Goal: Task Accomplishment & Management: Use online tool/utility

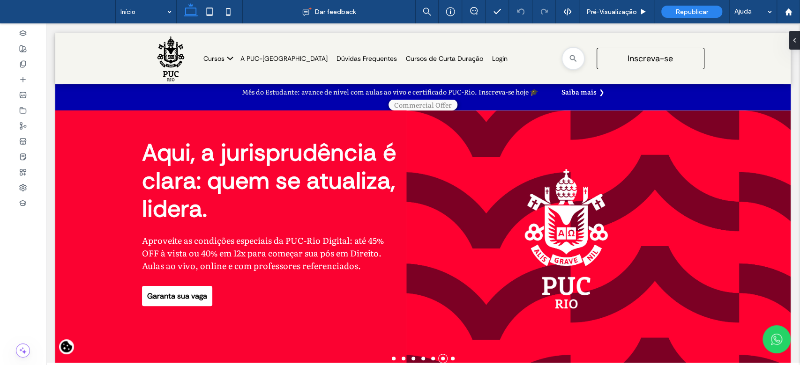
click at [799, 64] on div at bounding box center [799, 182] width 0 height 365
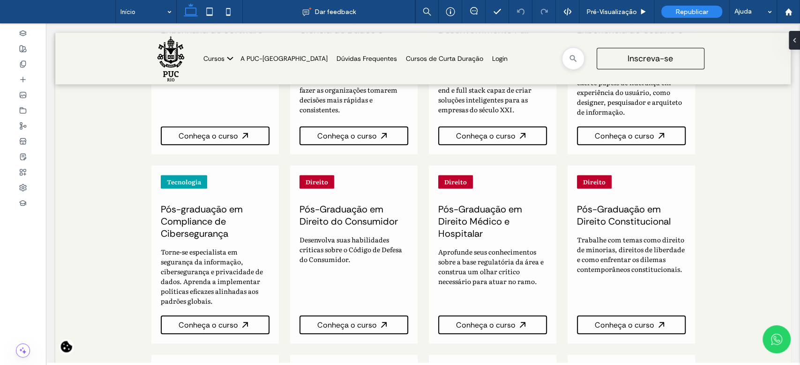
scroll to position [578, 0]
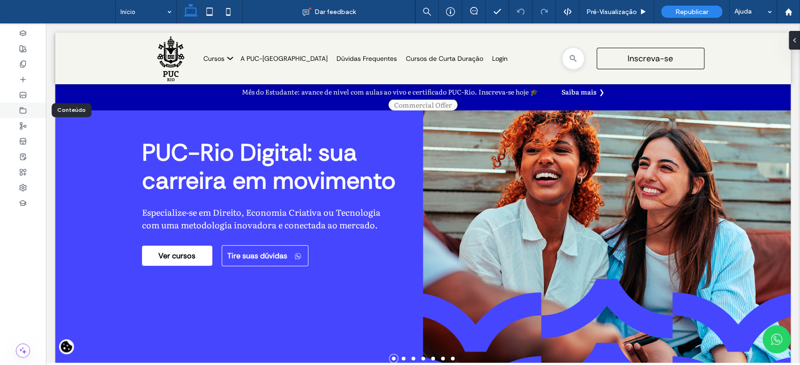
click at [16, 108] on div at bounding box center [23, 110] width 46 height 15
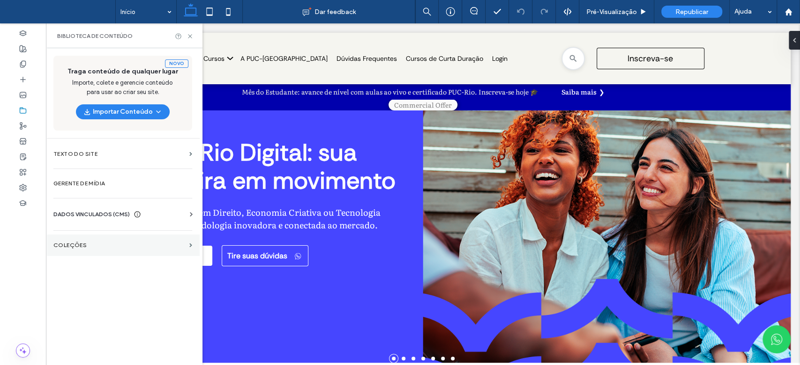
click at [106, 245] on label "COLEÇÕES" at bounding box center [119, 245] width 132 height 7
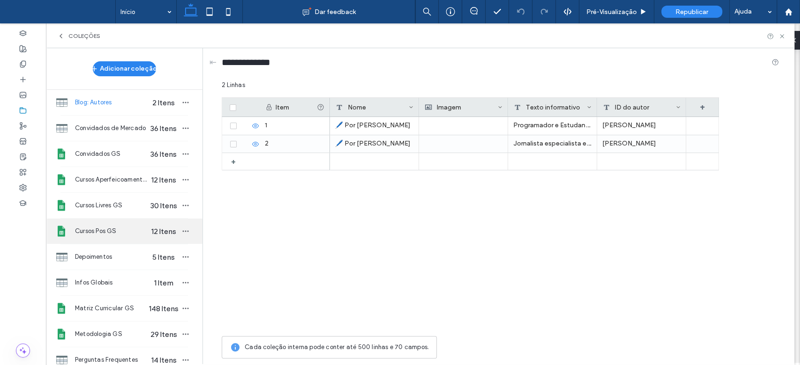
click at [123, 232] on span "Cursos Pos GS" at bounding box center [111, 231] width 72 height 9
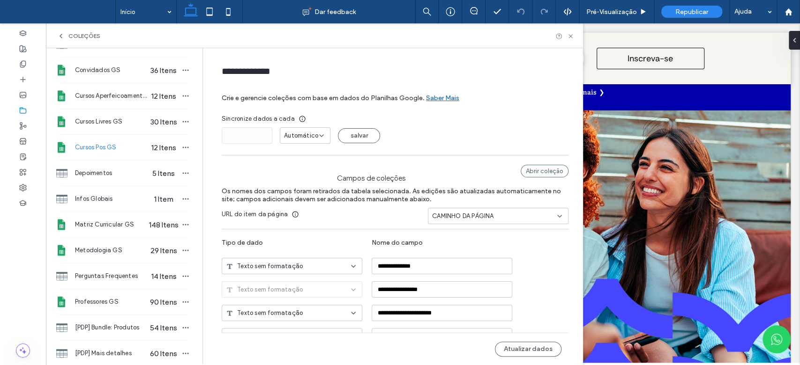
scroll to position [109, 0]
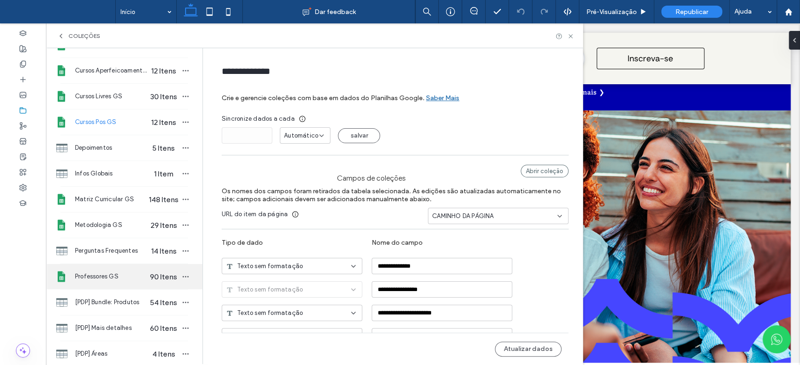
click at [122, 271] on div "Professores GS 90 Itens" at bounding box center [124, 276] width 156 height 25
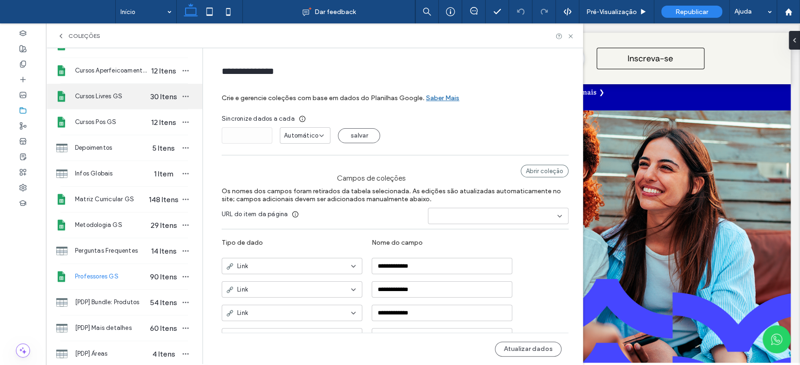
click at [114, 92] on span "Cursos Livres GS" at bounding box center [111, 96] width 72 height 9
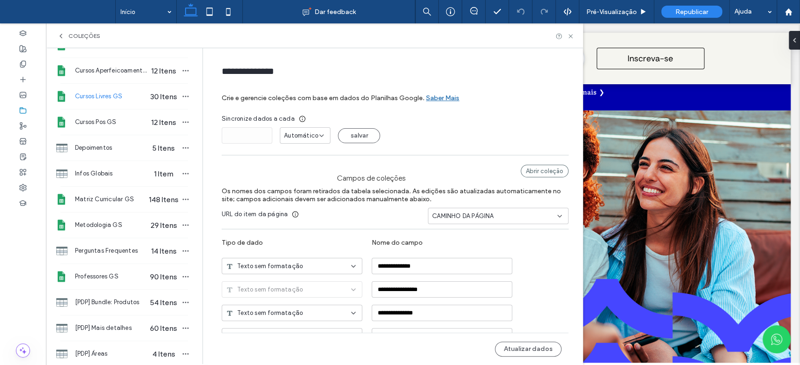
type input "**********"
click at [524, 347] on button "Atualizar dados" at bounding box center [528, 349] width 67 height 15
click at [182, 98] on icon "button" at bounding box center [185, 96] width 7 height 7
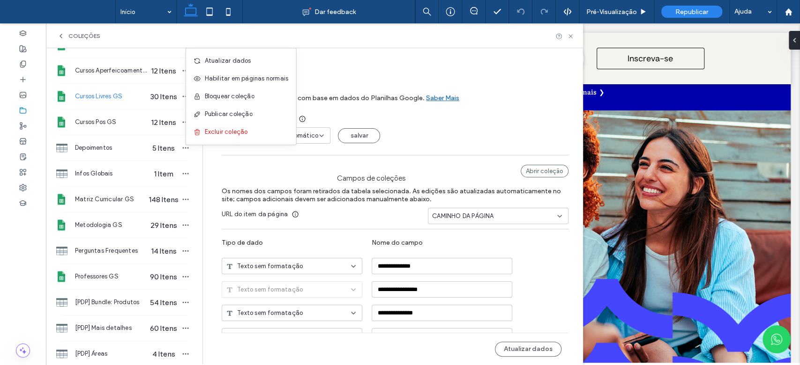
click at [206, 117] on span "Publicar coleção" at bounding box center [229, 114] width 48 height 9
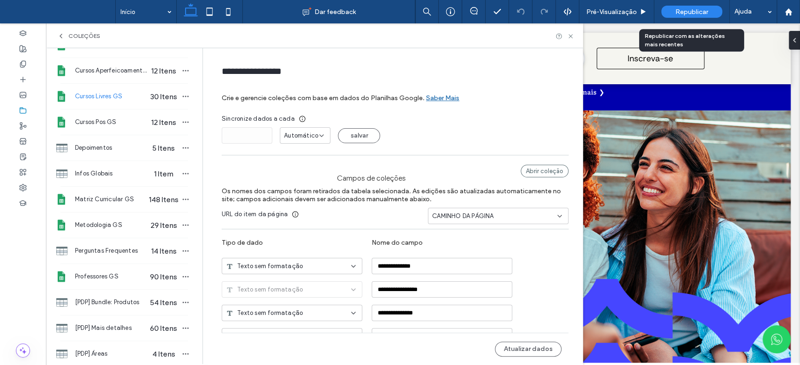
click at [675, 16] on div "Republicar" at bounding box center [691, 12] width 61 height 12
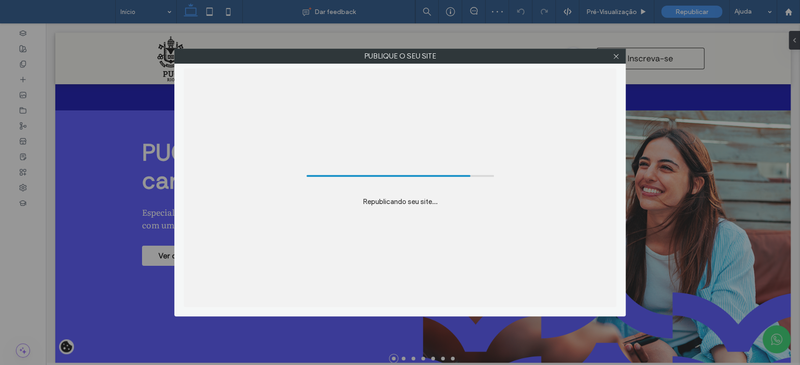
scroll to position [0, 0]
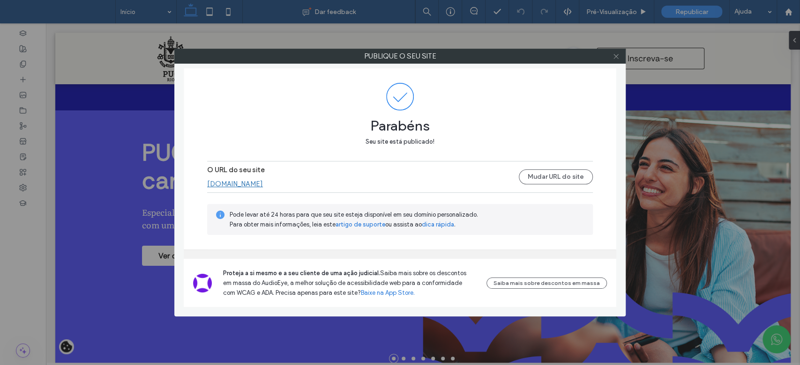
click at [613, 54] on icon at bounding box center [615, 56] width 7 height 7
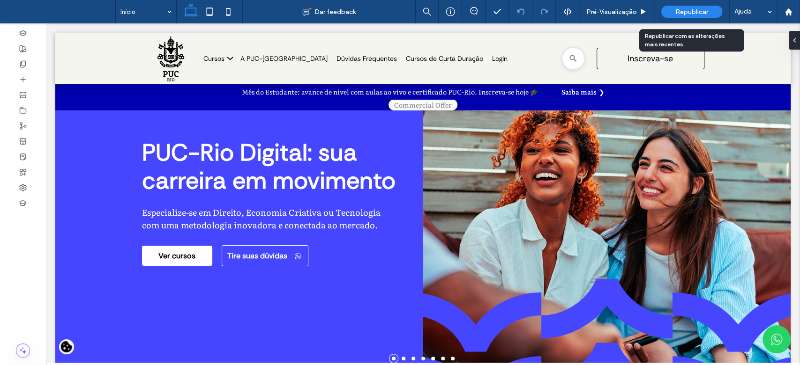
click at [690, 7] on div "Republicar" at bounding box center [691, 12] width 61 height 12
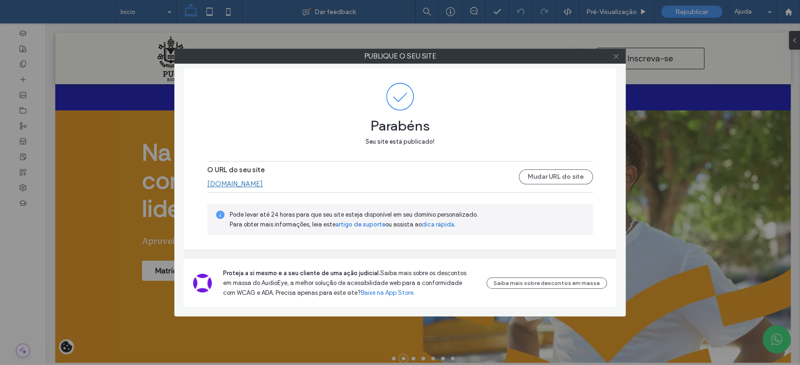
click at [615, 58] on icon at bounding box center [615, 56] width 7 height 7
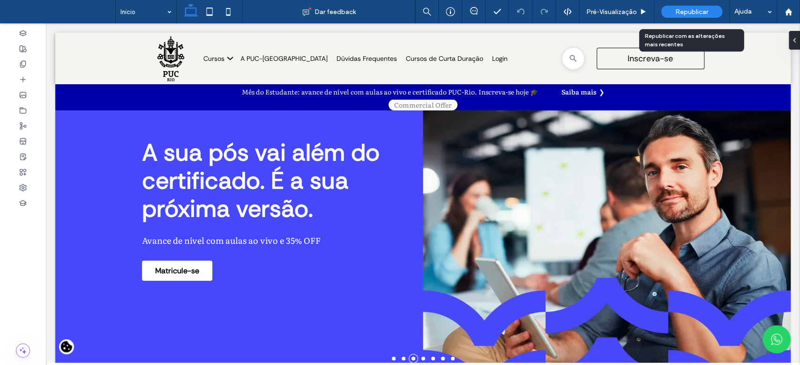
click at [681, 12] on span "Republicar" at bounding box center [691, 12] width 33 height 8
